Goal: Task Accomplishment & Management: Complete application form

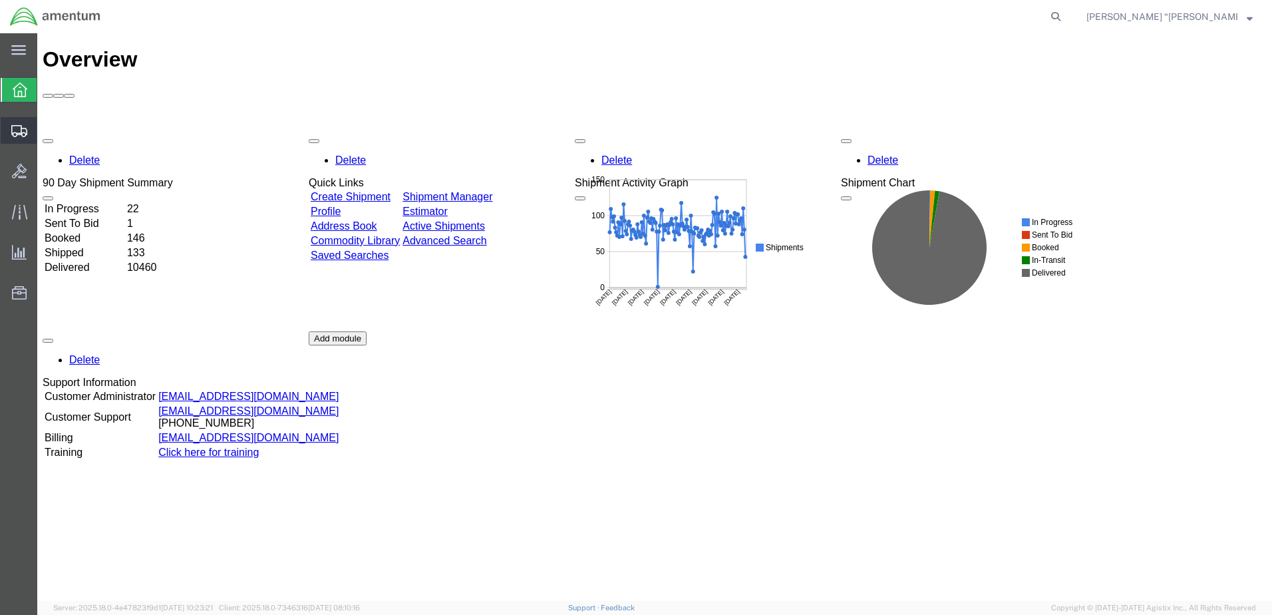
click at [0, 0] on span "Create Shipment" at bounding box center [0, 0] width 0 height 0
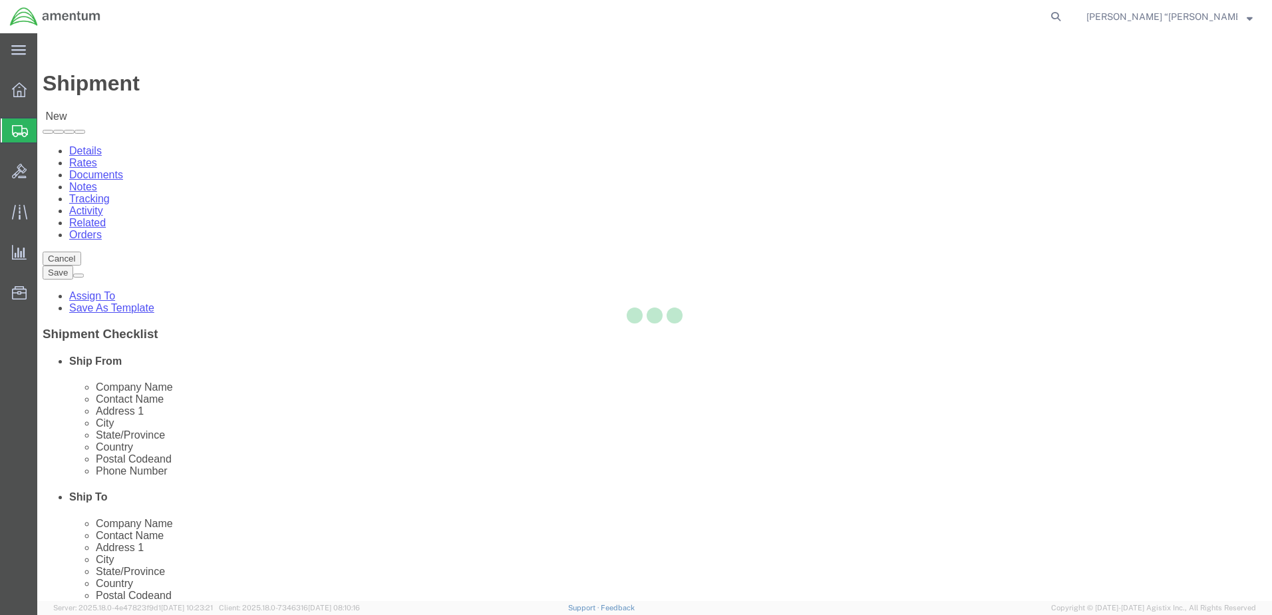
select select
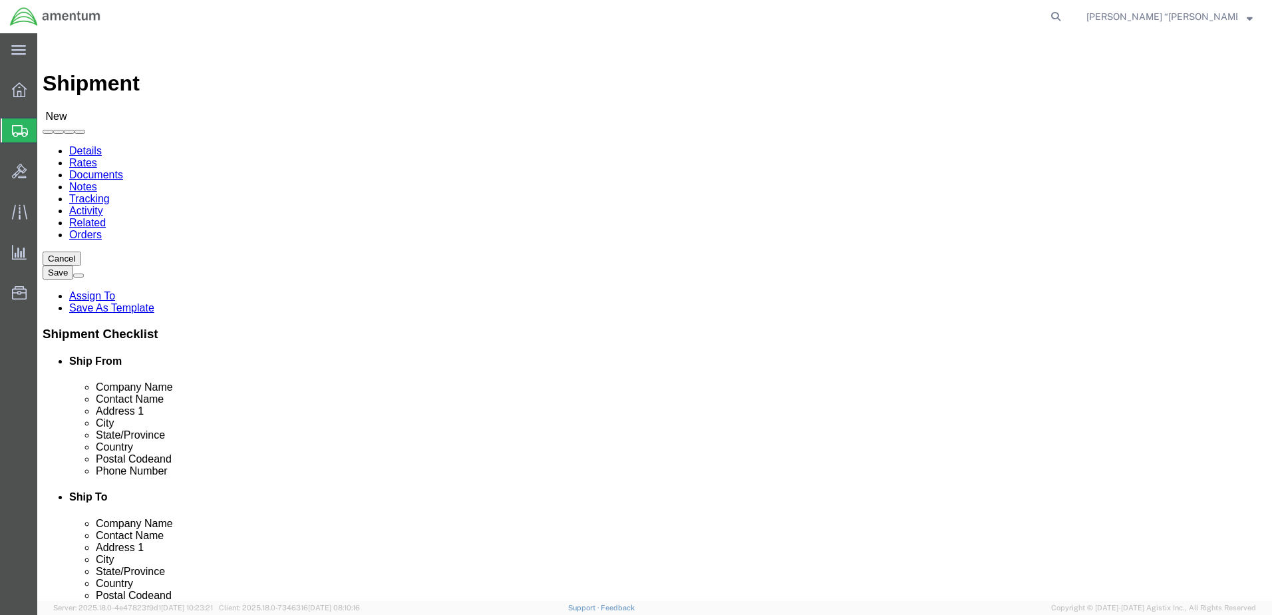
type input "gfl"
select select "49920"
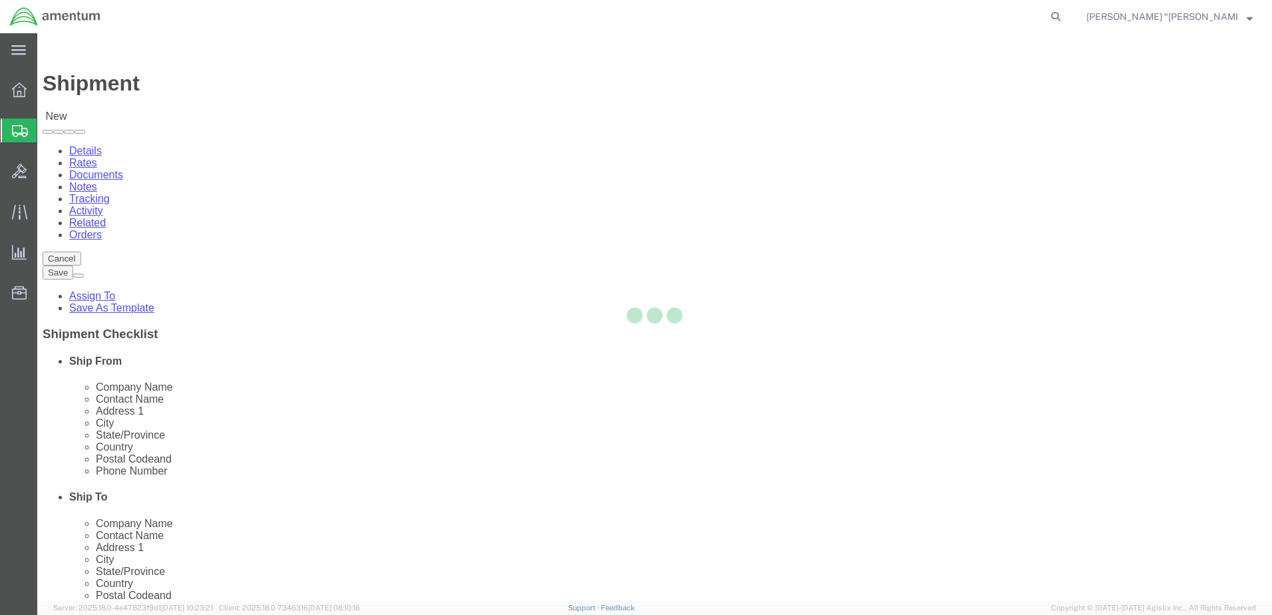
select select "MT"
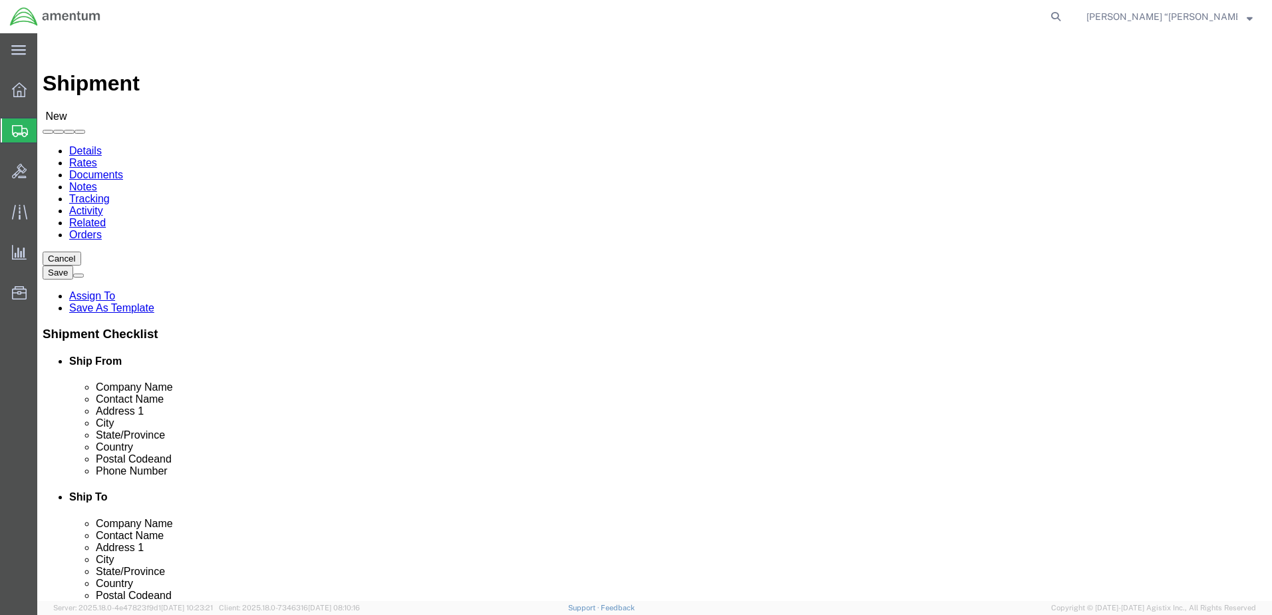
drag, startPoint x: 766, startPoint y: 232, endPoint x: 728, endPoint y: 198, distance: 50.4
type input "EPR"
select select "49933"
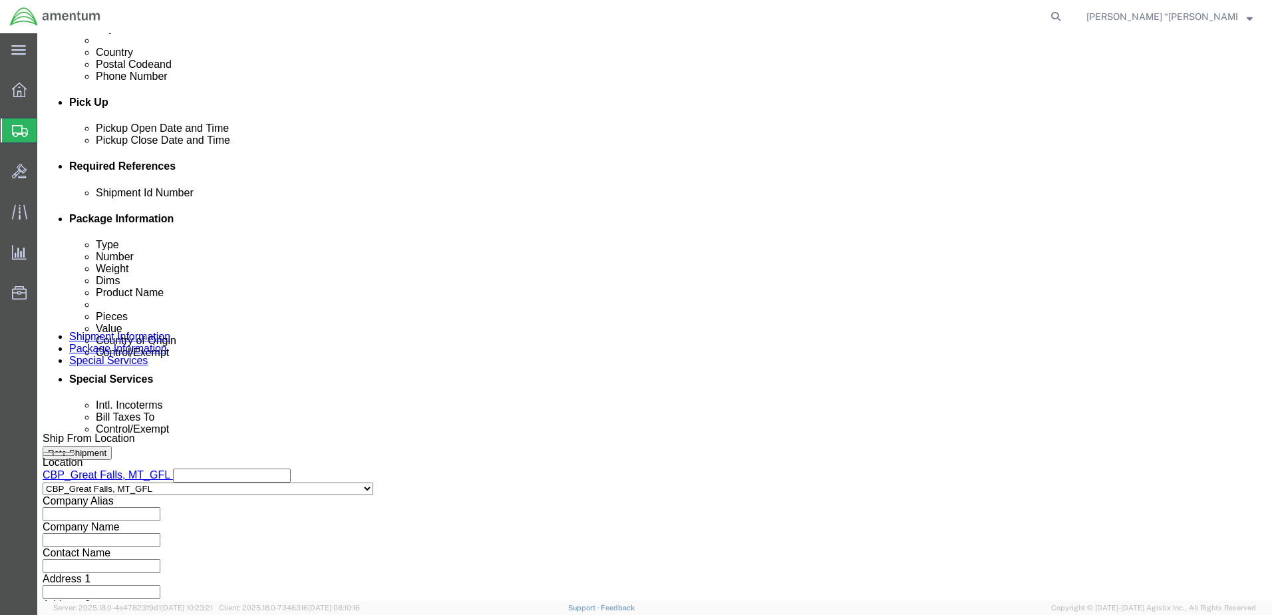
scroll to position [532, 0]
click button "Add reference"
click input "text"
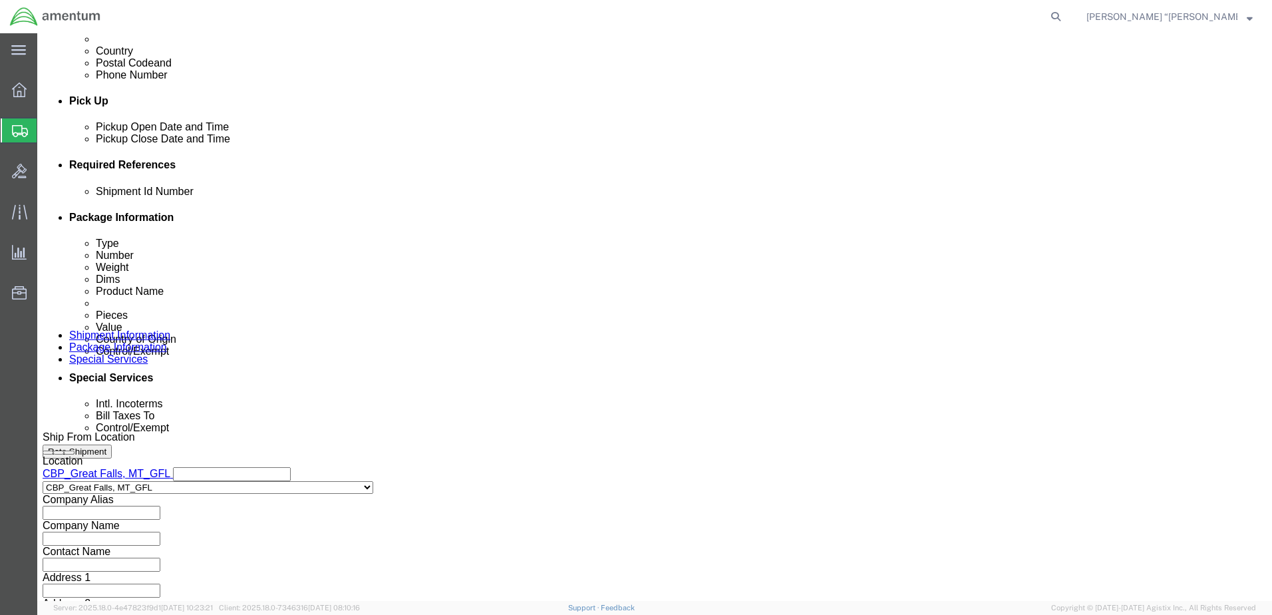
type input "TOOL LOAN"
click select "Select Account Type Activity ID Airline Appointment Number ASN Batch Request # …"
select select "DEPT"
click select "Select Account Type Activity ID Airline Appointment Number ASN Batch Request # …"
click input "text"
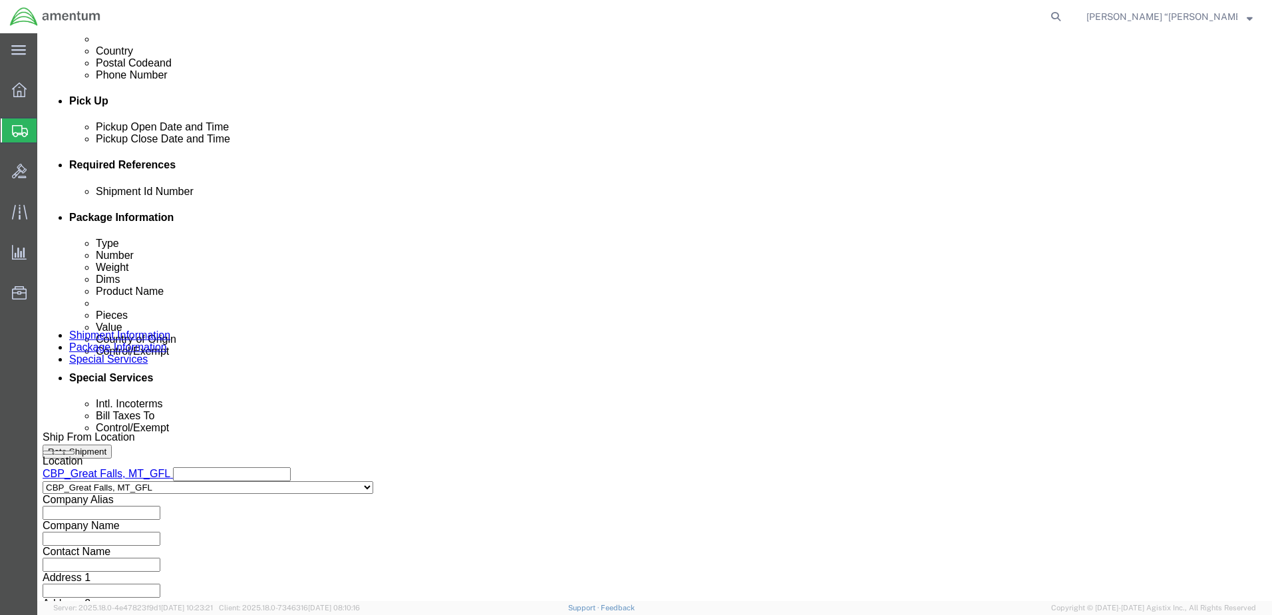
type input "CBP"
click select "Select Account Type Activity ID Airline Appointment Number ASN Batch Request # …"
select select "CUSTREF"
click select "Select Account Type Activity ID Airline Appointment Number ASN Batch Request # …"
click input "text"
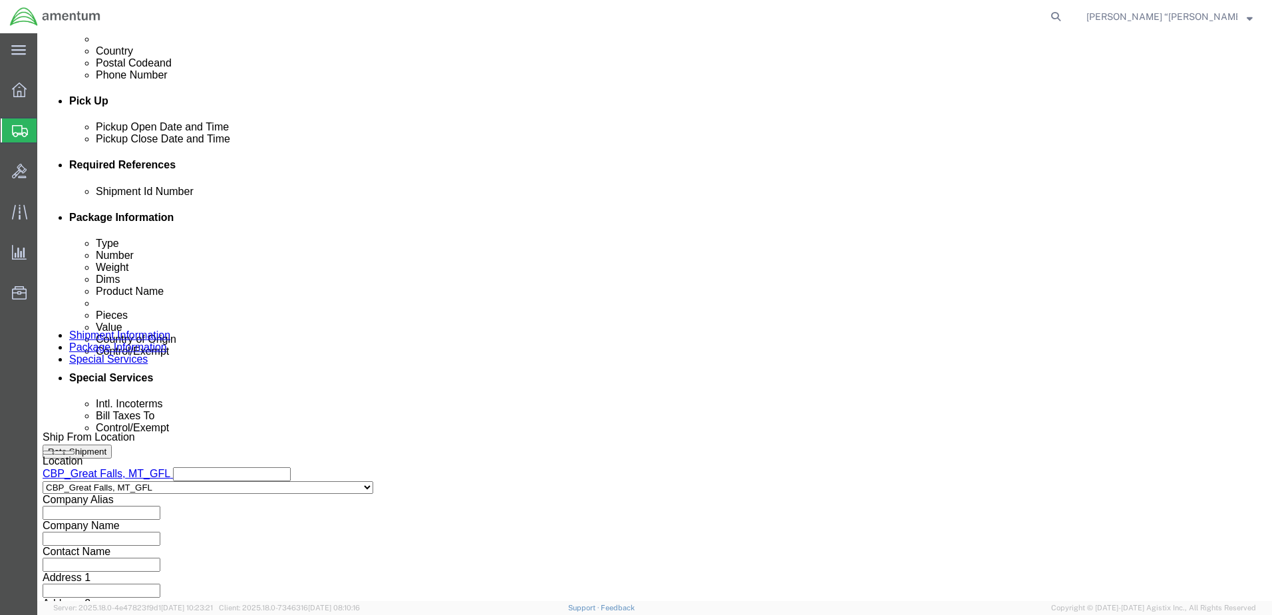
type input "SEAL TOOL LOAN"
click select "Select Account Type Activity ID Airline Appointment Number ASN Batch Request # …"
select select "PROJNUM"
click select "Select Account Type Activity ID Airline Appointment Number ASN Batch Request # …"
click input "text"
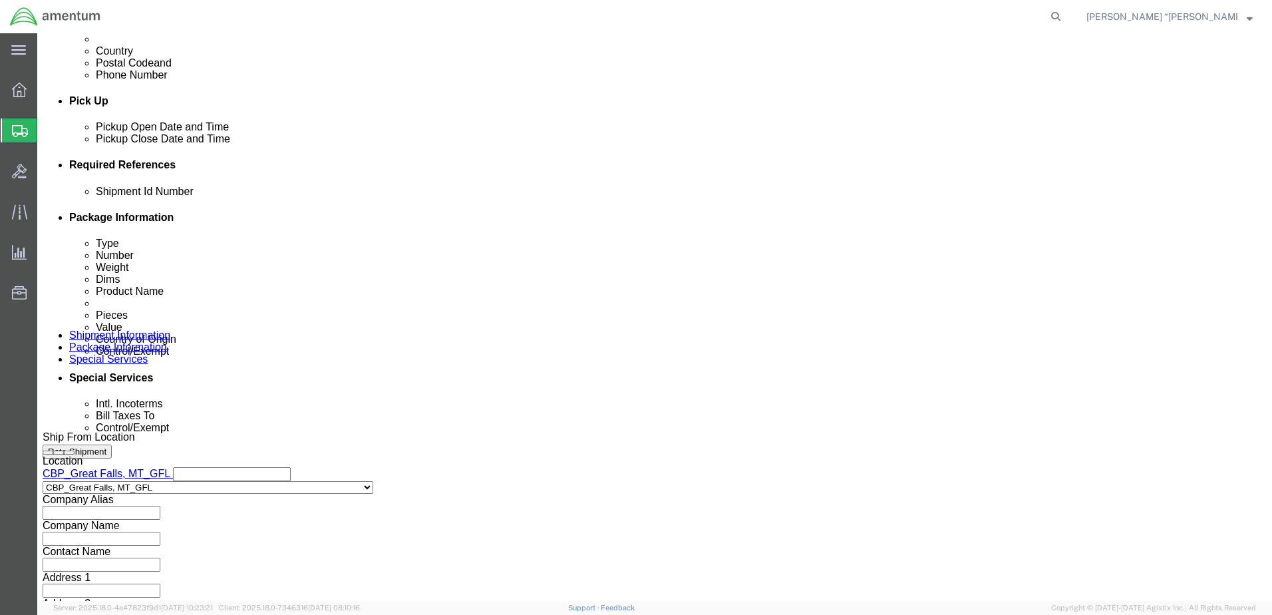
click input "6118.03.03.2219.000.GFN.0000"
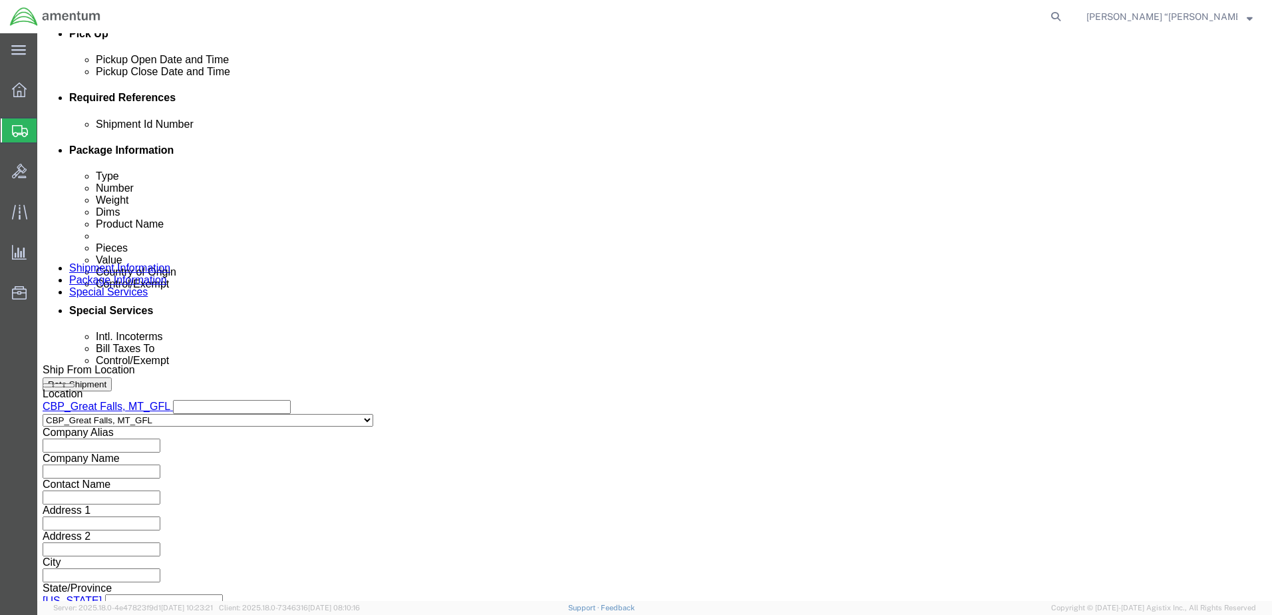
scroll to position [600, 0]
type input "6118.03.03.2219.000.GFL.0000"
click button "Continue"
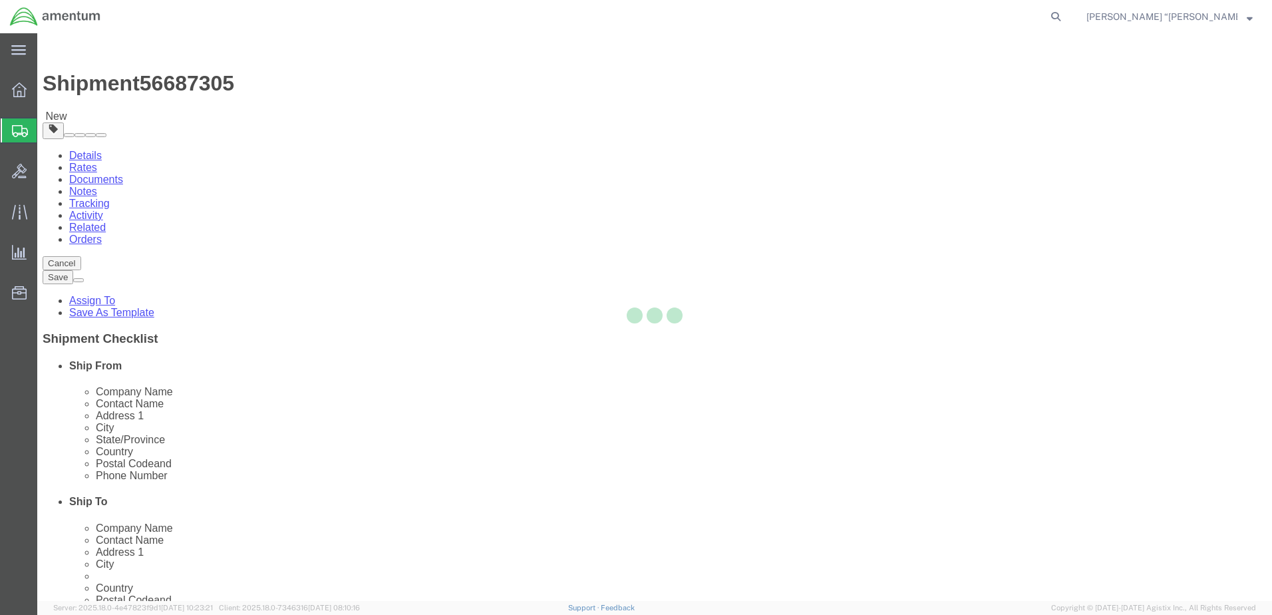
select select "CBOX"
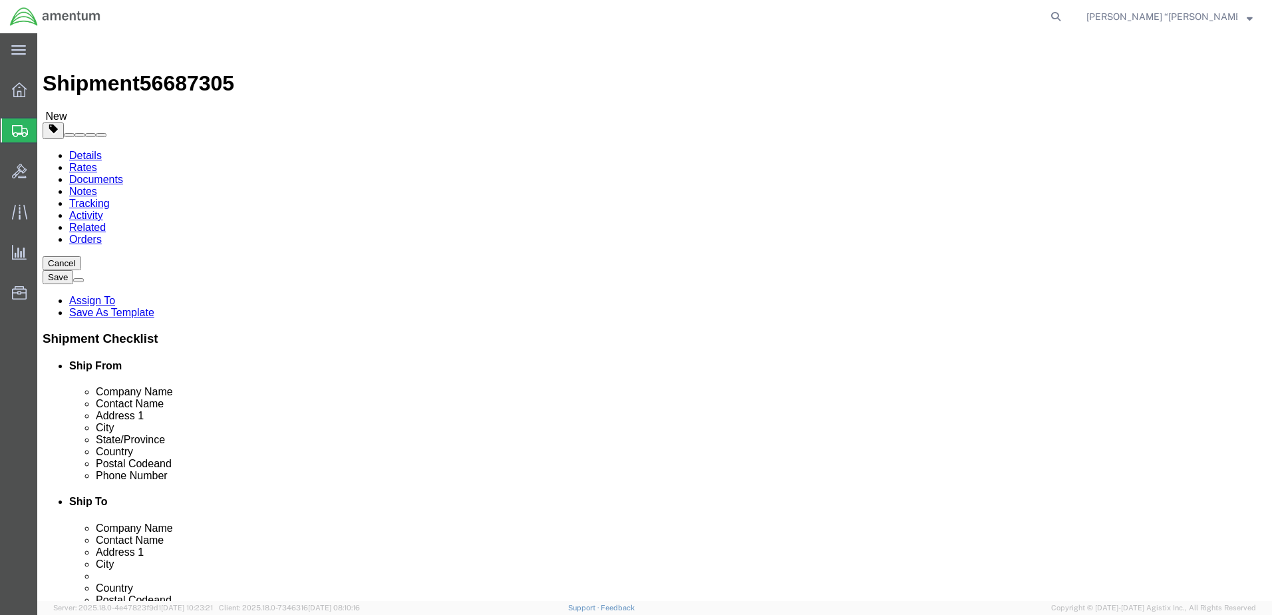
click input "text"
type input "10"
type input "7.5"
click input "4.5"
type input "4"
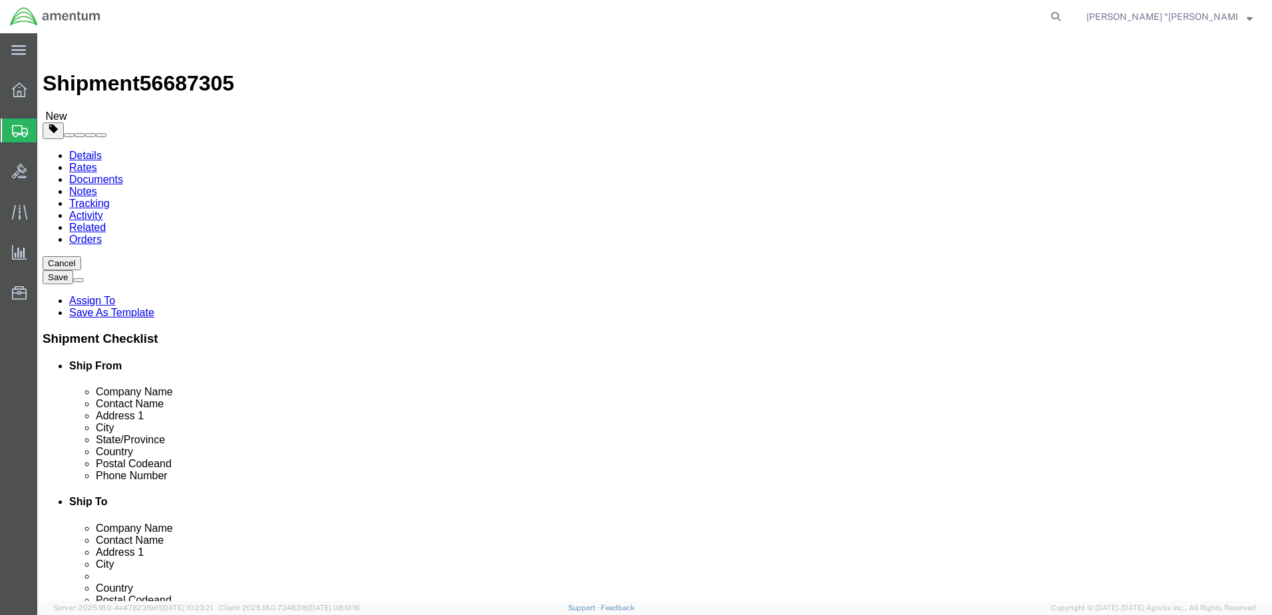
drag, startPoint x: 202, startPoint y: 309, endPoint x: 168, endPoint y: 309, distance: 33.9
click div "Weight 0.00 Select kgs lbs Ship. t°"
type input "2.0"
click link "Add Content"
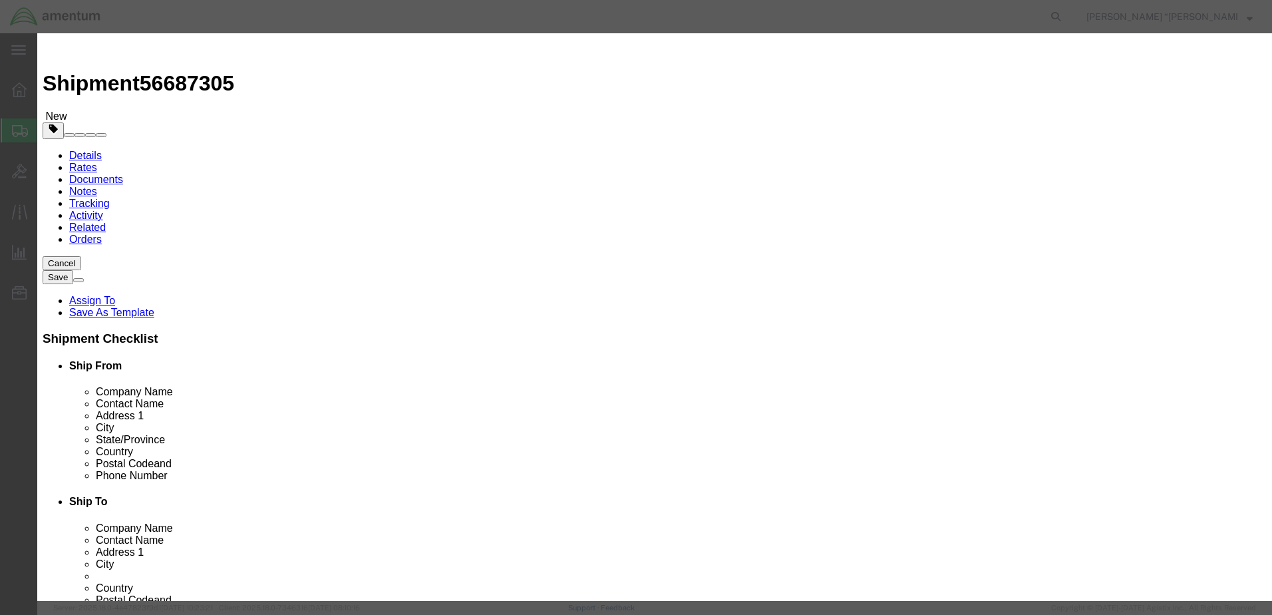
click input "text"
type input "SEAL HOLDER"
click input "0"
type input "1"
click input "text"
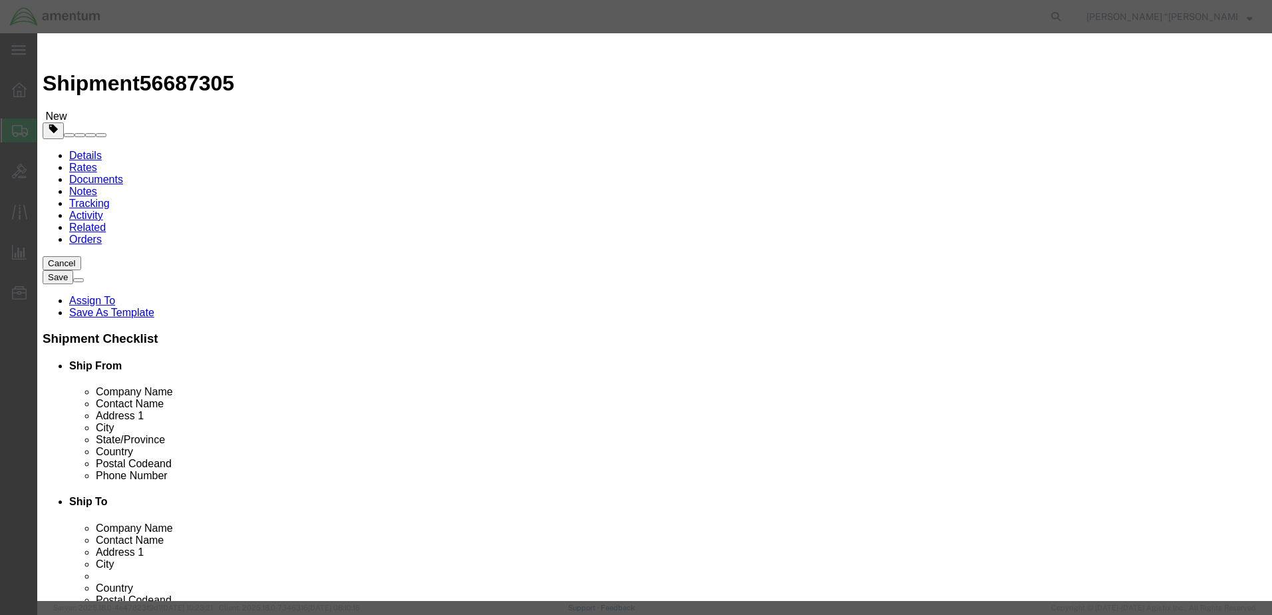
type input "1500"
click input "checkbox"
checkbox input "true"
click button "Save & Close"
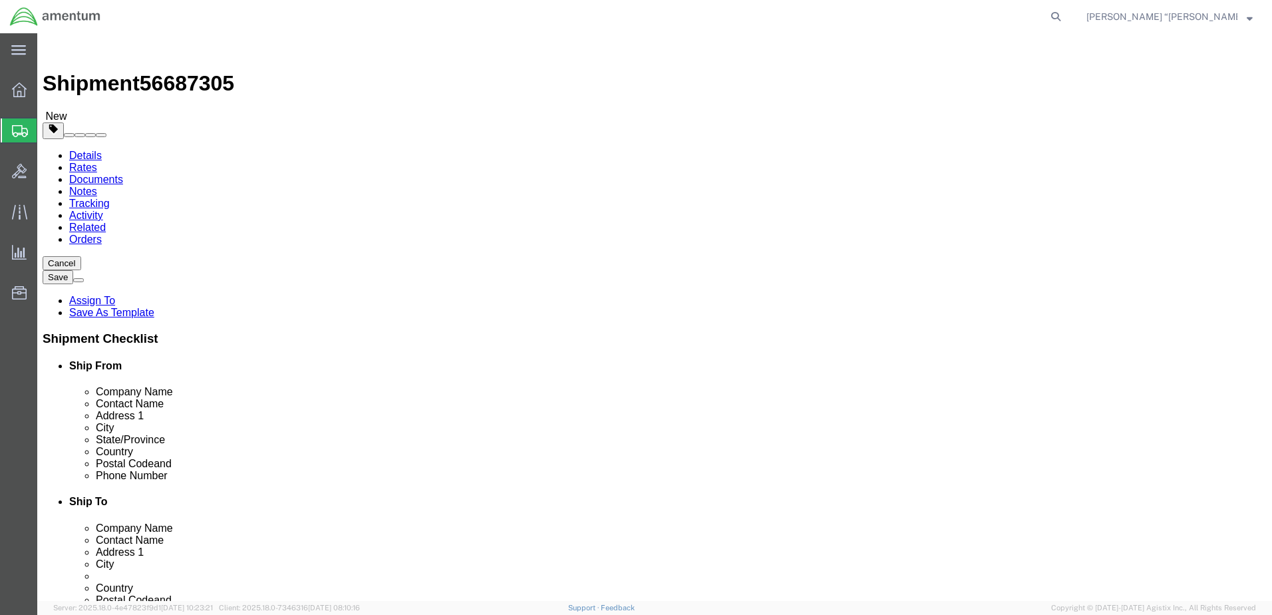
click icon
click input "text"
type input "1500"
click icon
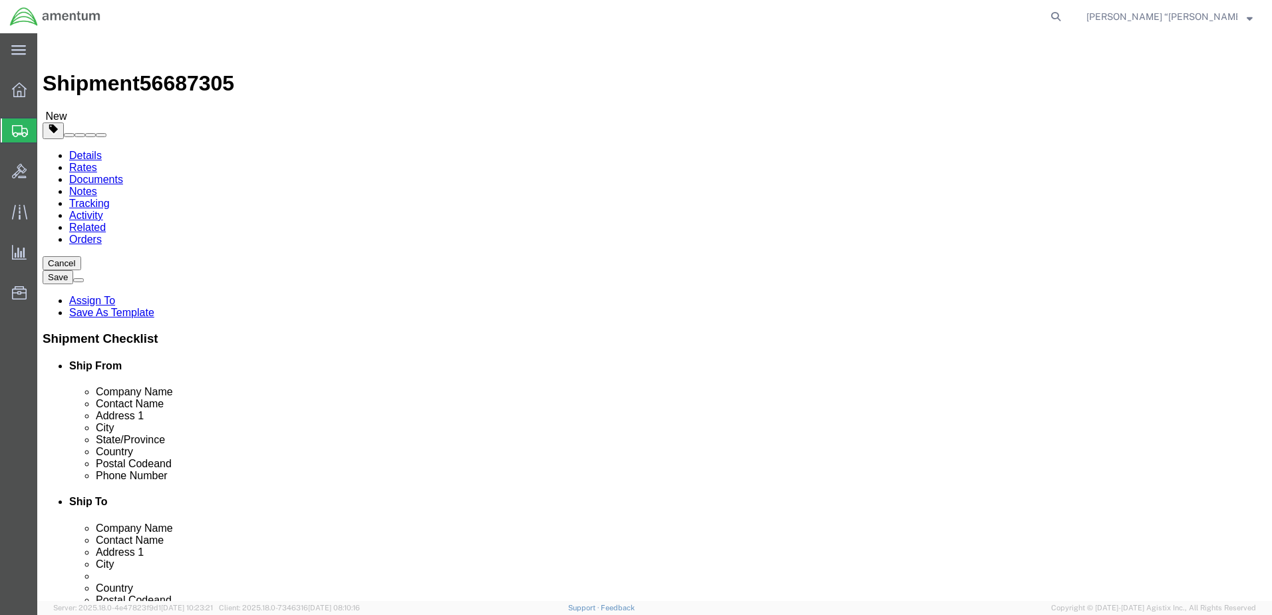
click div "Ship To Location Location [GEOGRAPHIC_DATA][US_STATE] My Profile Location [PHON…"
click div "Shipment Information Package Information Special Services"
